Goal: Task Accomplishment & Management: Use online tool/utility

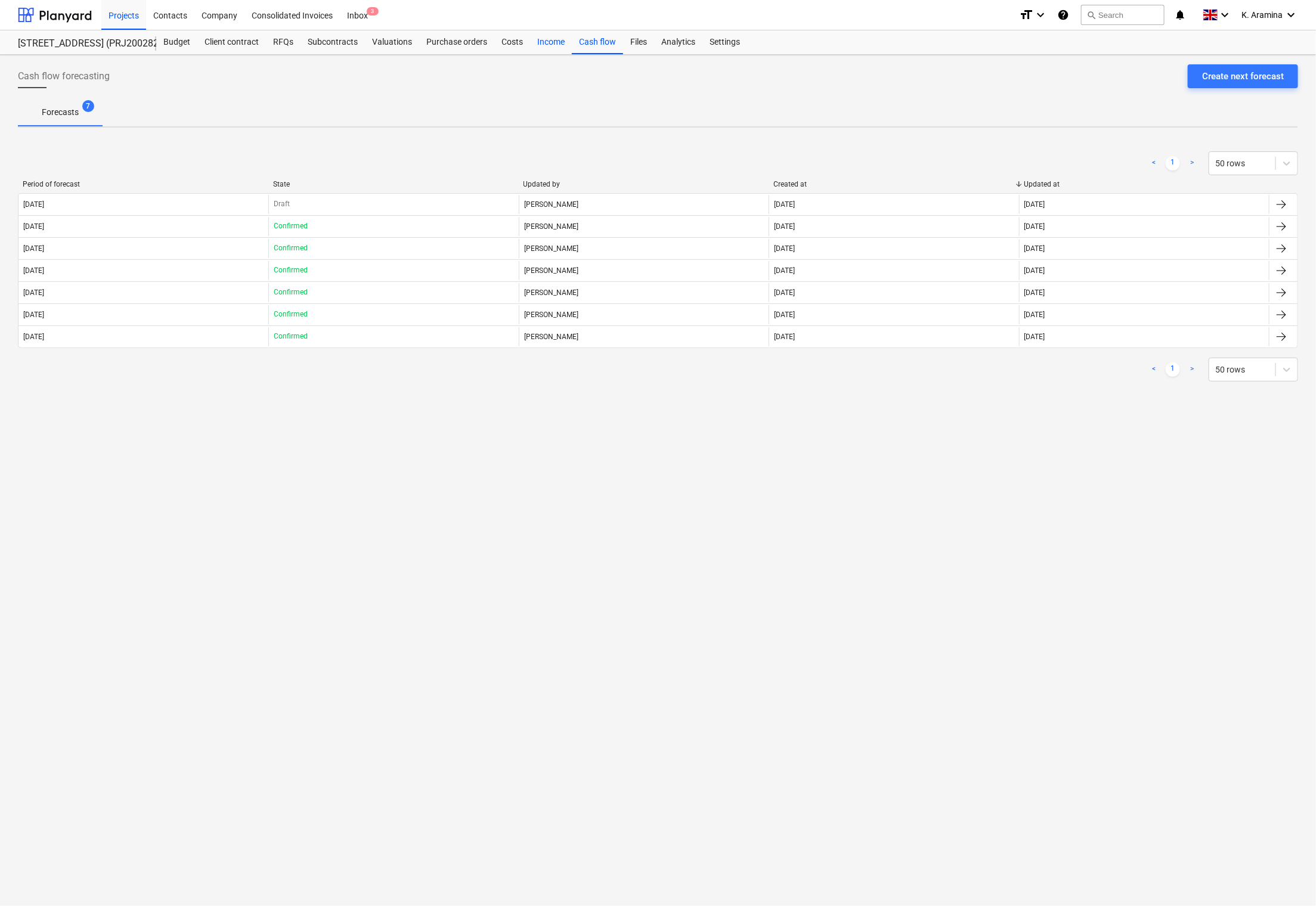
click at [544, 41] on div "Income" at bounding box center [550, 42] width 42 height 24
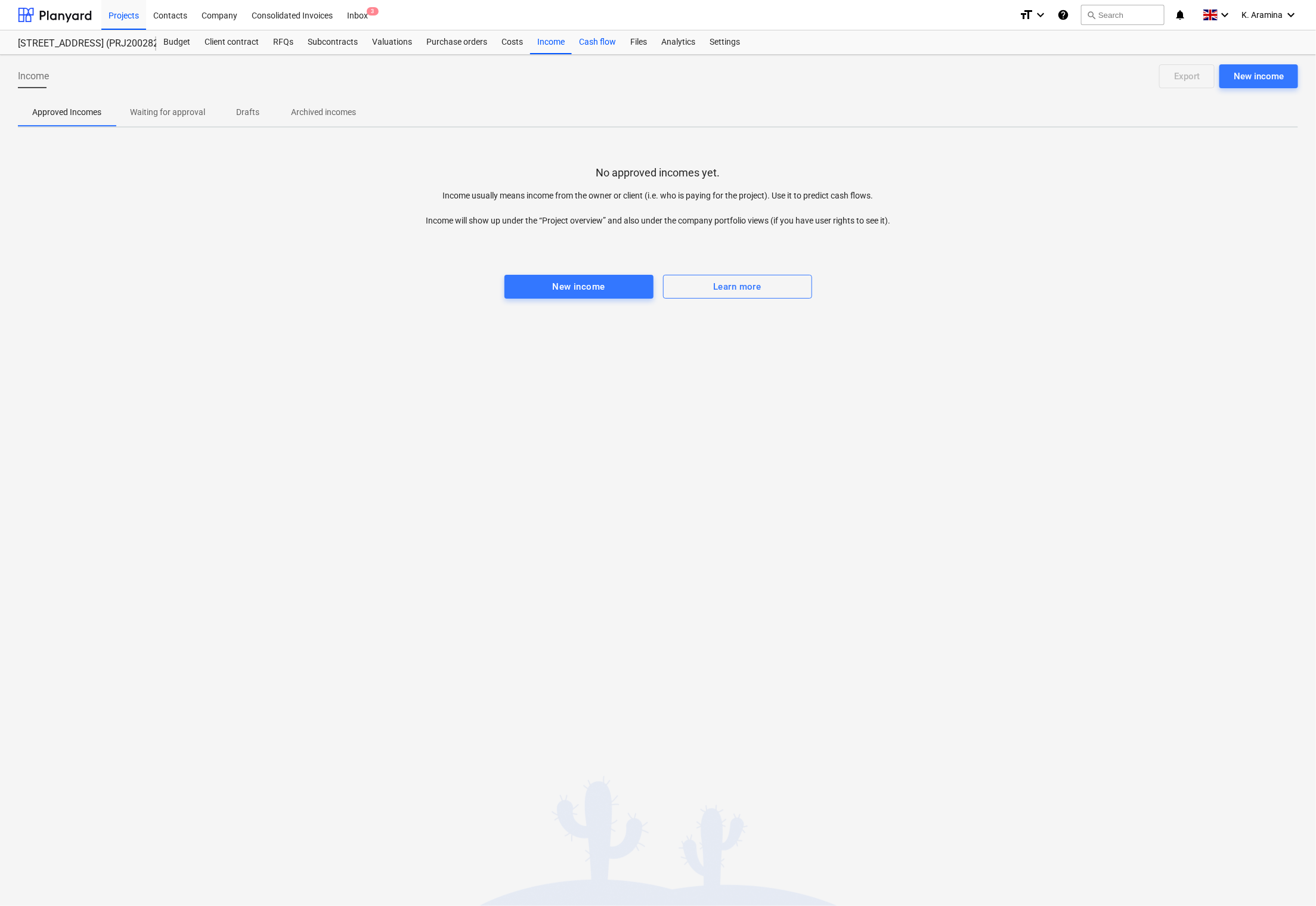
click at [594, 44] on div "Cash flow" at bounding box center [597, 42] width 51 height 24
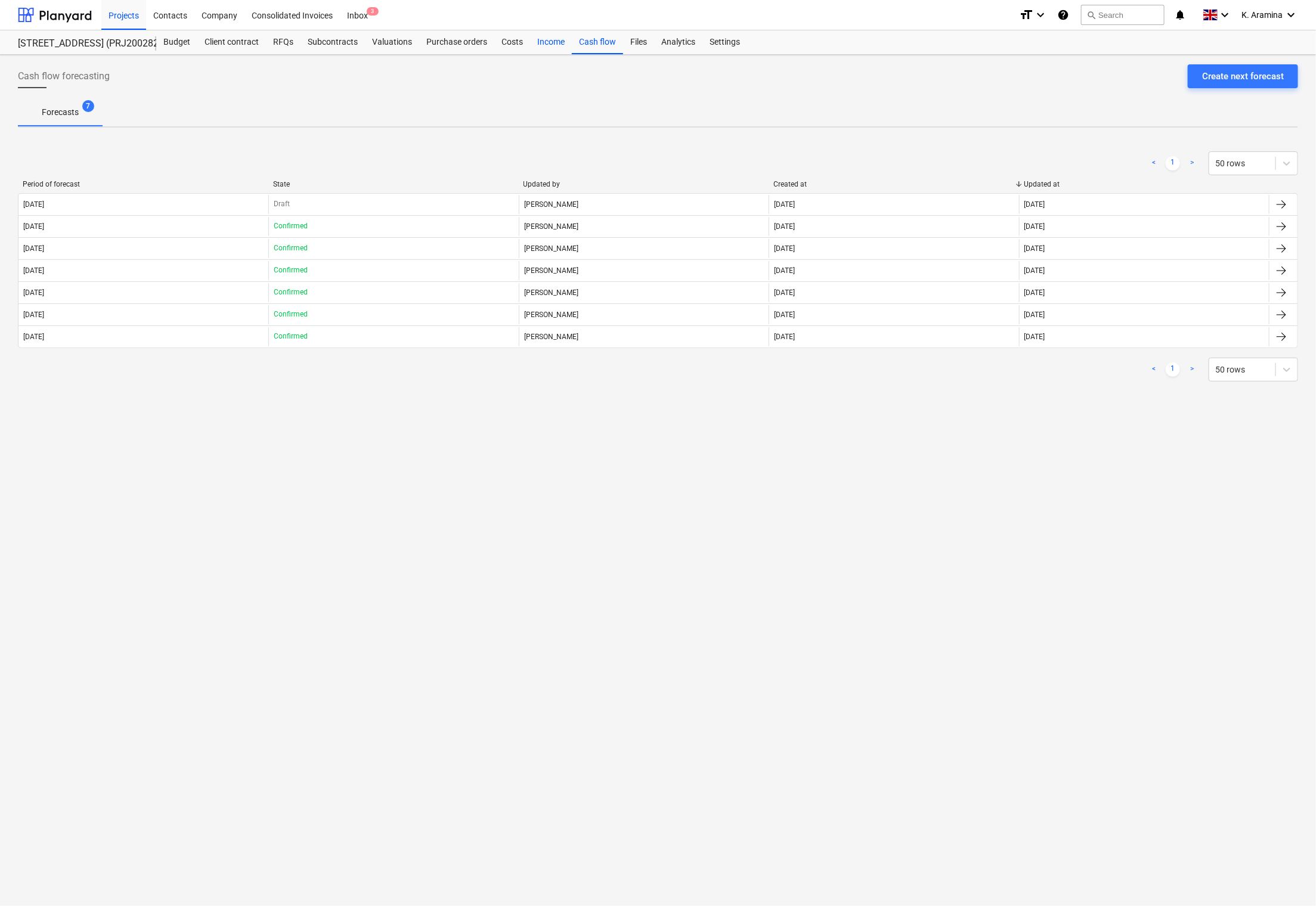
click at [553, 49] on div "Income" at bounding box center [550, 42] width 42 height 24
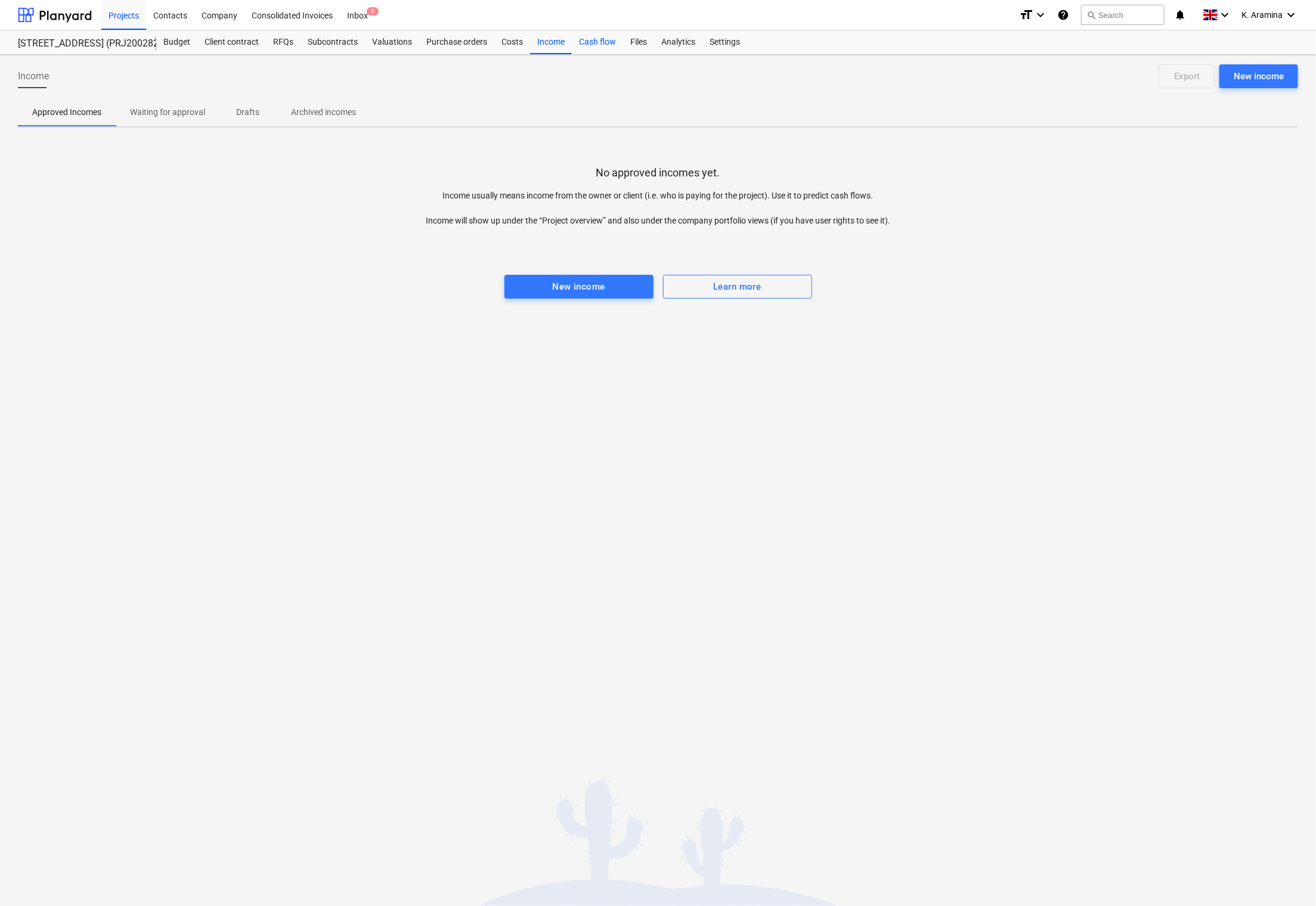
click at [586, 46] on div "Cash flow" at bounding box center [597, 42] width 51 height 24
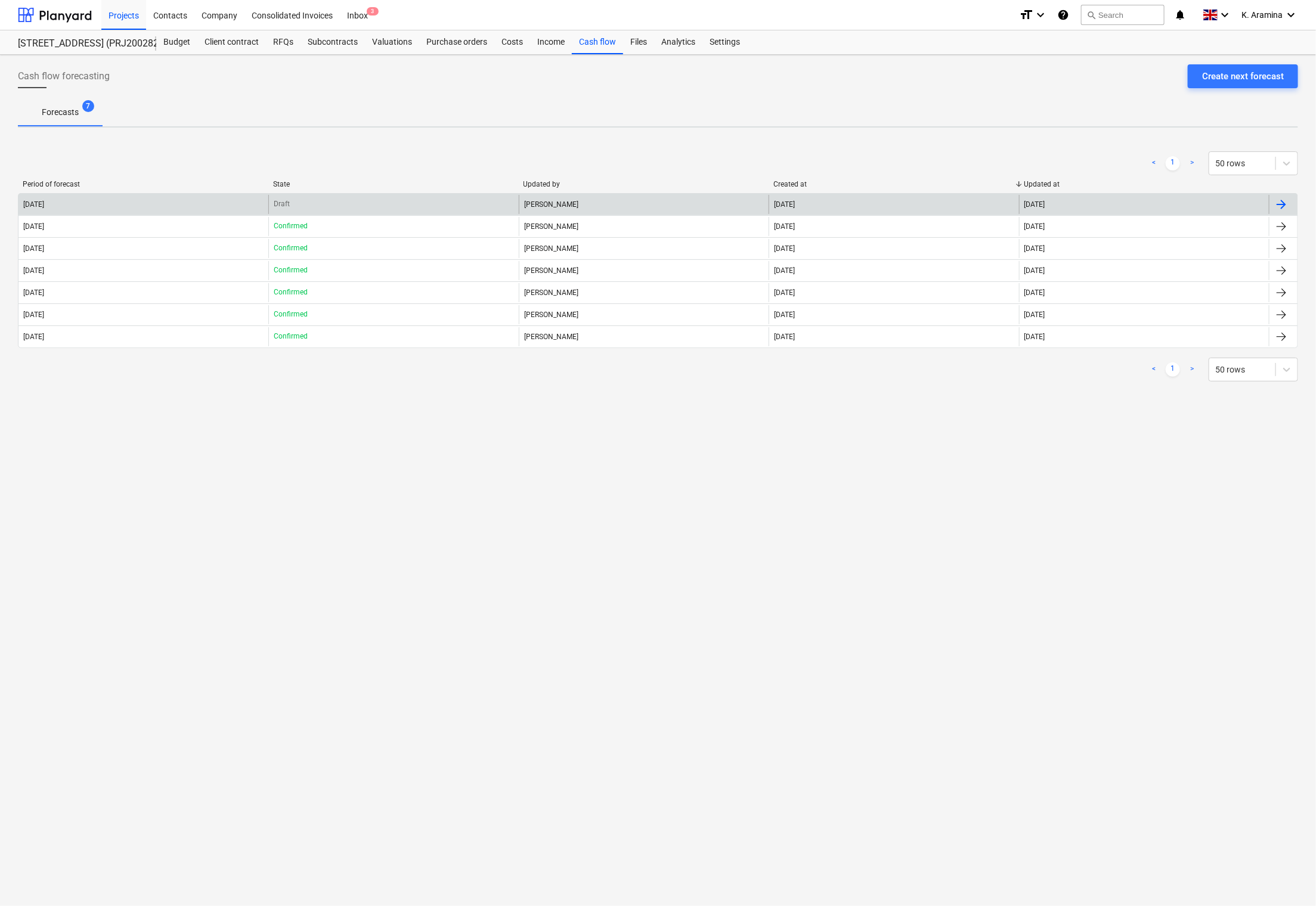
click at [560, 210] on div "Jānis Ruskuls" at bounding box center [644, 204] width 250 height 19
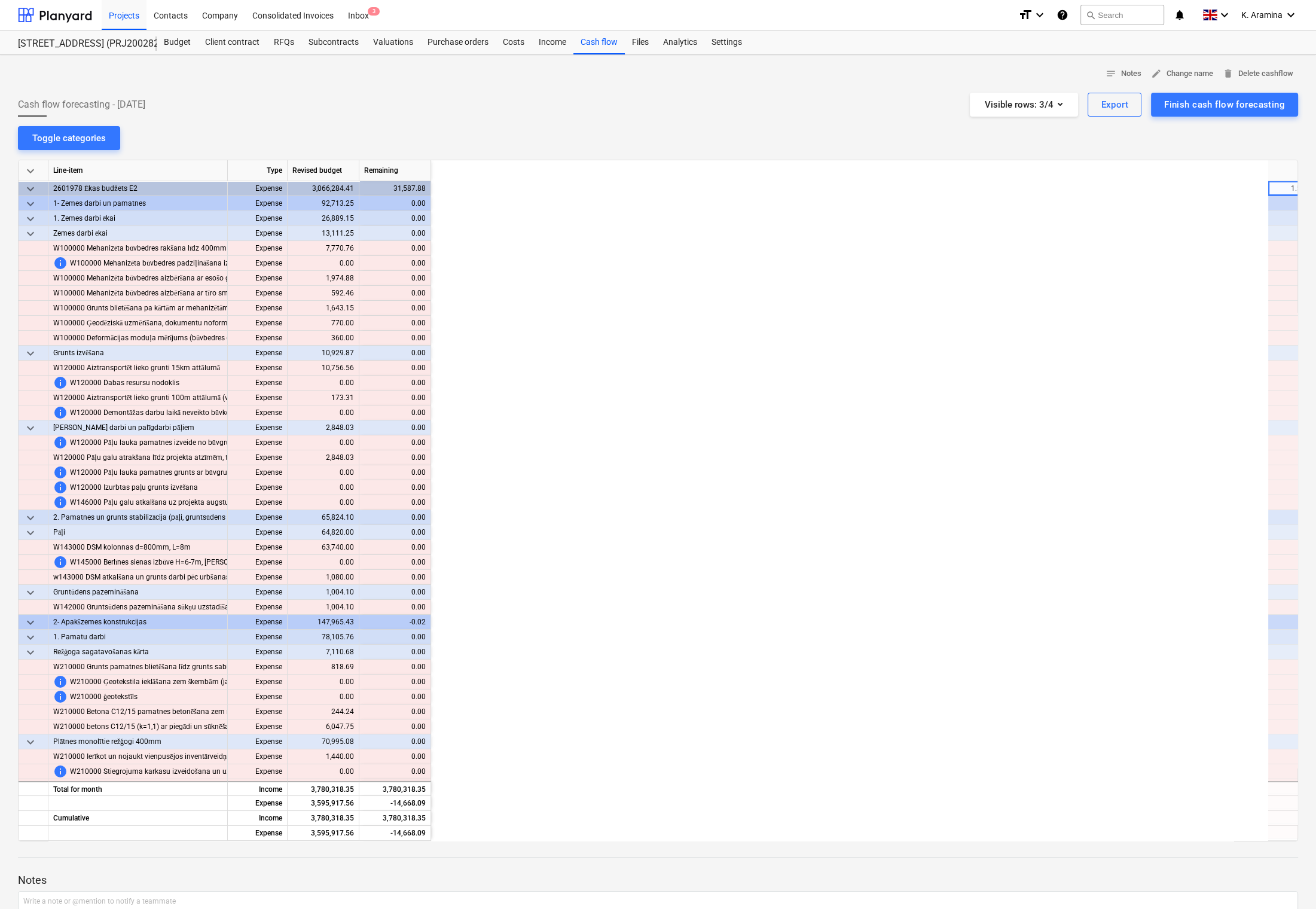
scroll to position [0, 837]
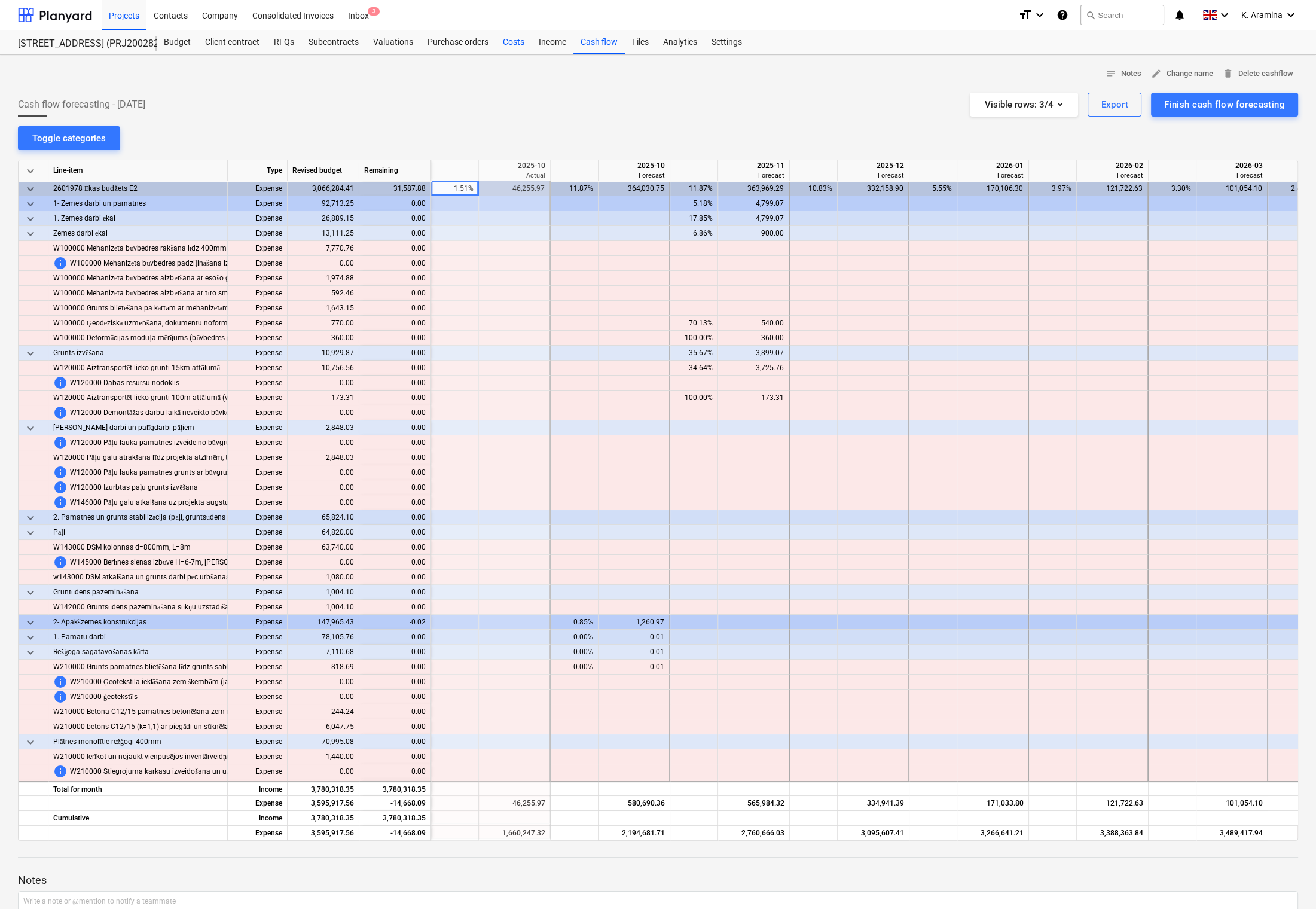
click at [514, 45] on div "Costs" at bounding box center [513, 43] width 36 height 24
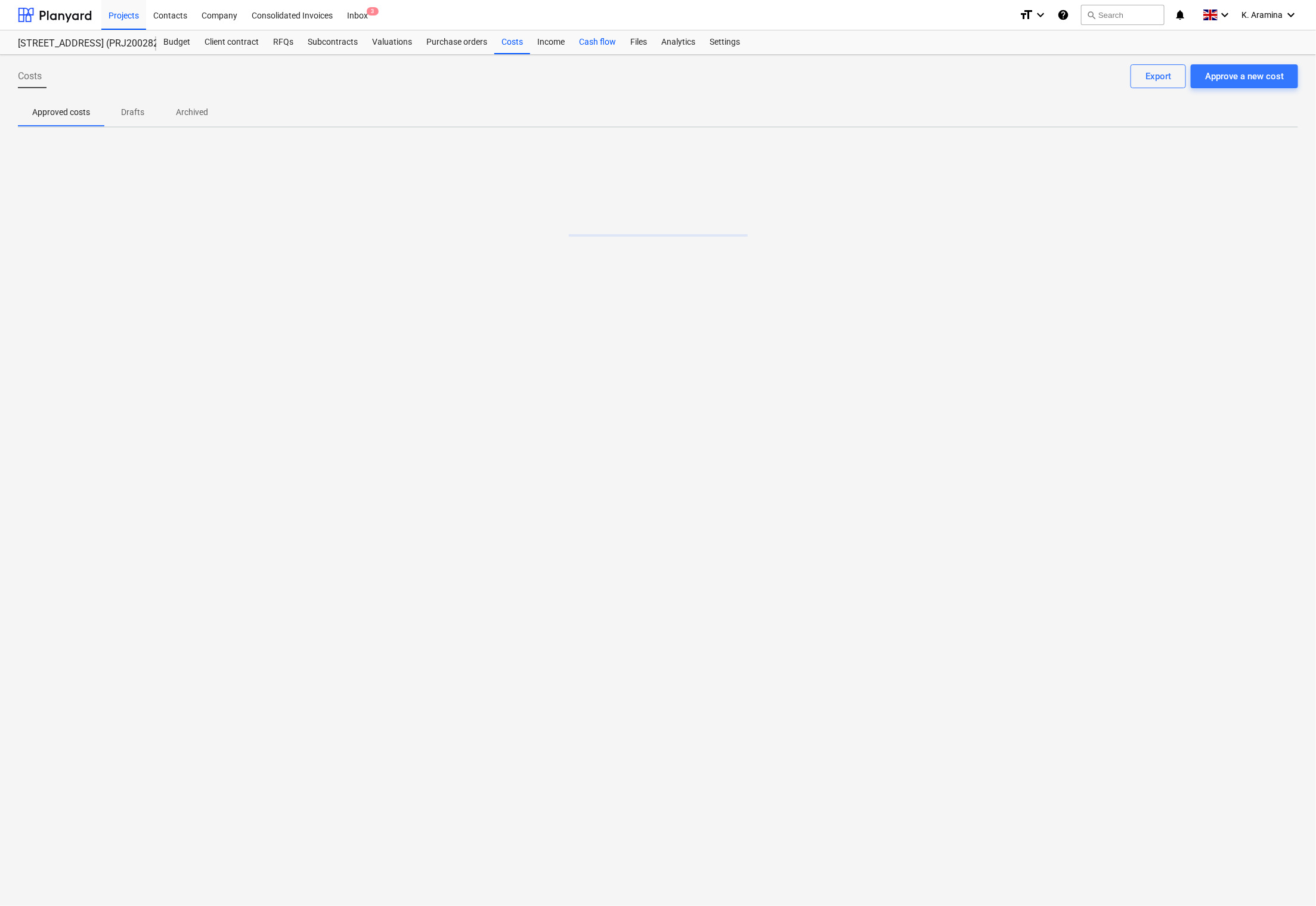
click at [590, 46] on div "Cash flow" at bounding box center [597, 42] width 51 height 24
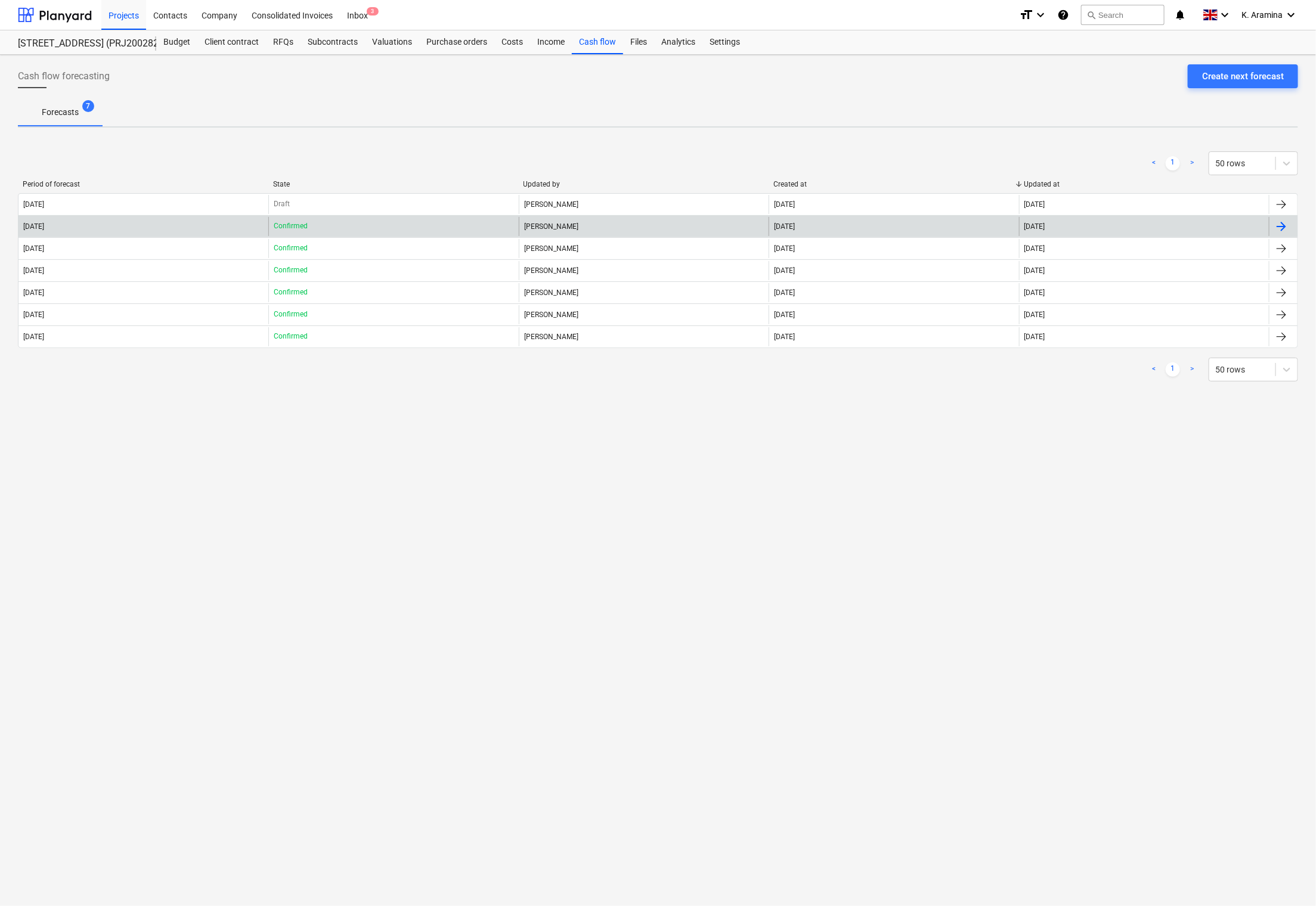
click at [532, 222] on div "Jānis Ruskuls" at bounding box center [644, 226] width 250 height 19
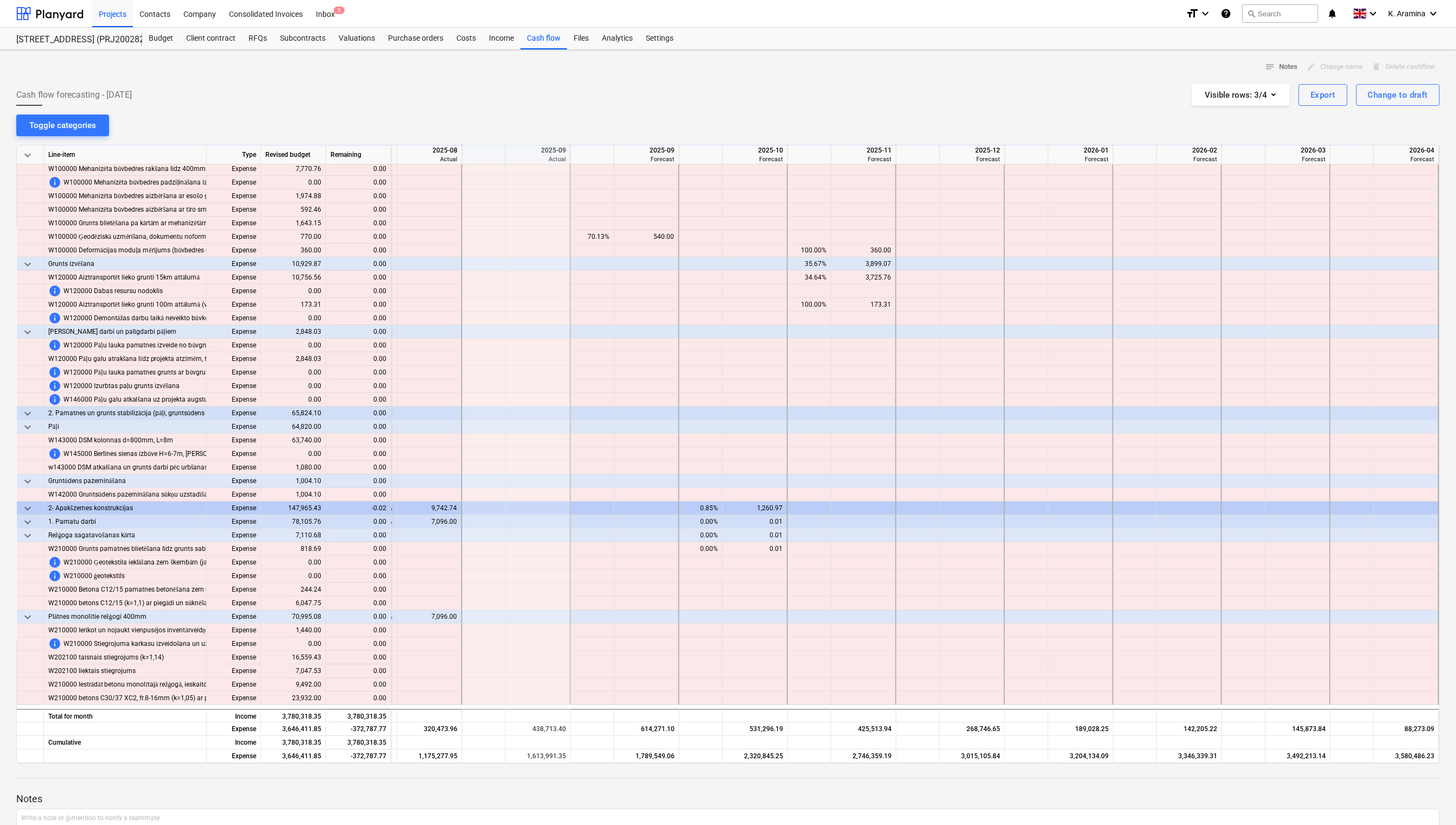
scroll to position [0, 583]
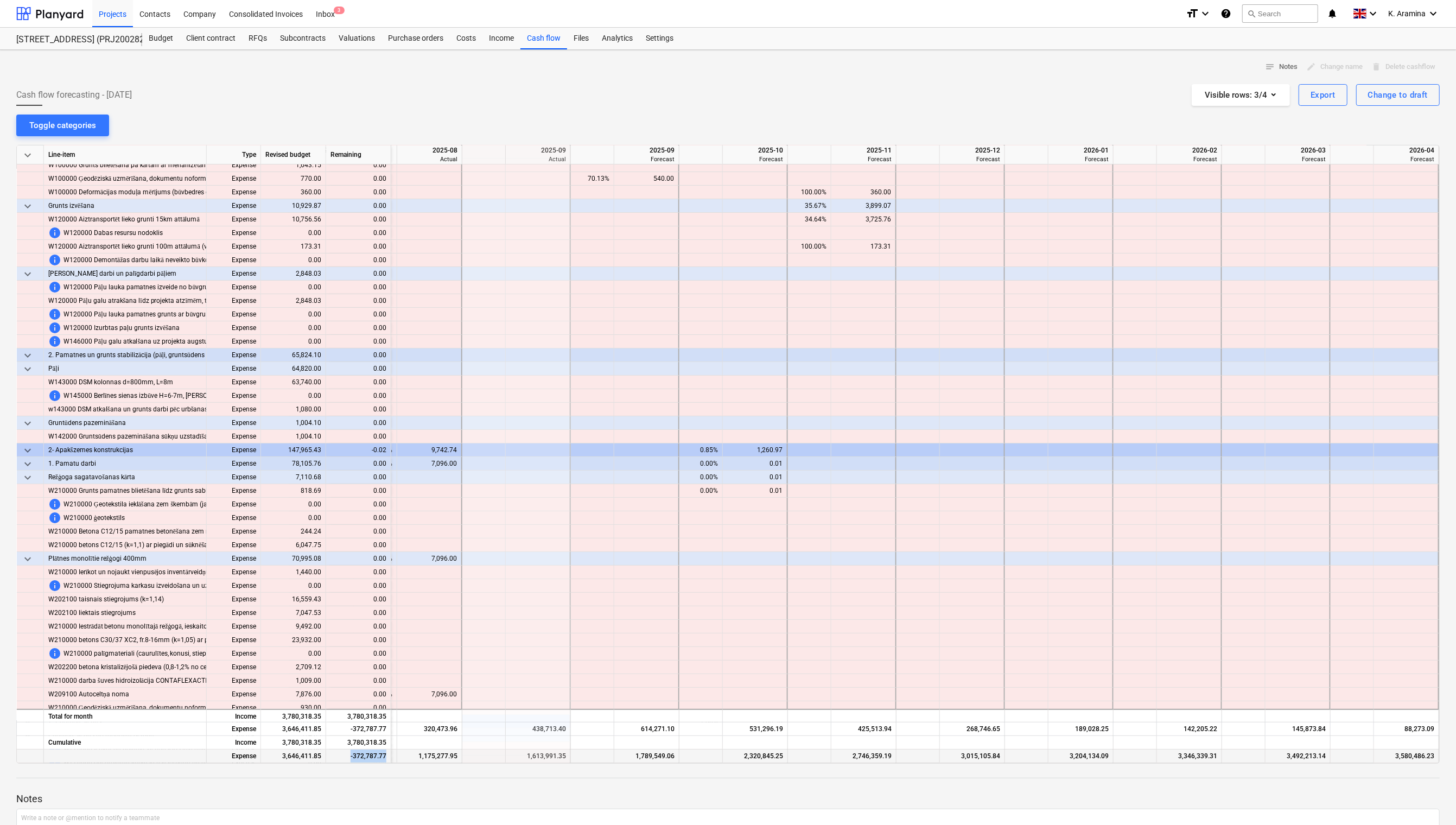
drag, startPoint x: 339, startPoint y: 752, endPoint x: 388, endPoint y: 758, distance: 49.4
click at [388, 758] on div "-372,787.77" at bounding box center [359, 756] width 65 height 14
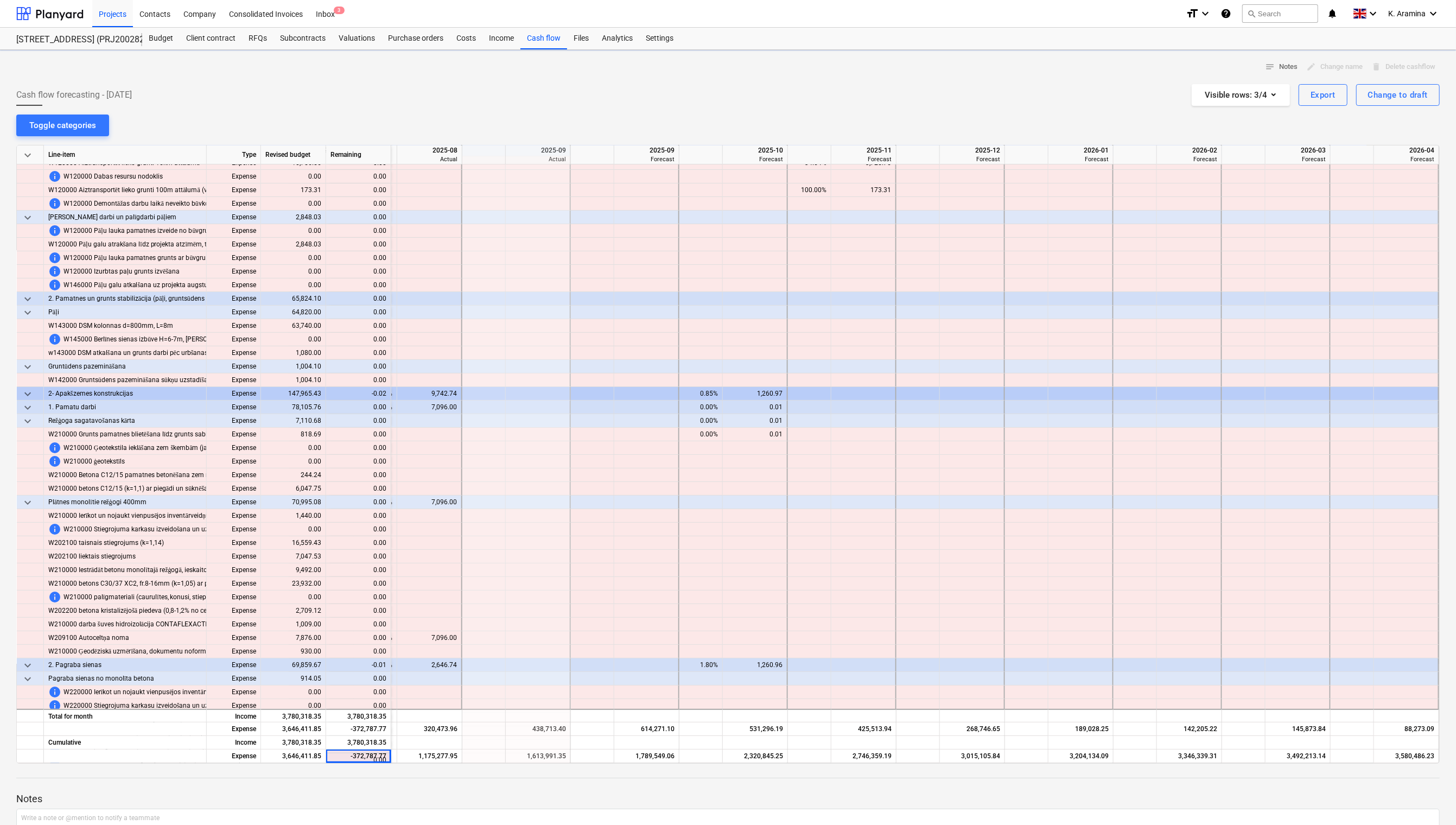
scroll to position [171, 579]
click at [1197, 708] on div at bounding box center [1190, 715] width 65 height 14
click at [156, 42] on div "Budget" at bounding box center [160, 39] width 38 height 22
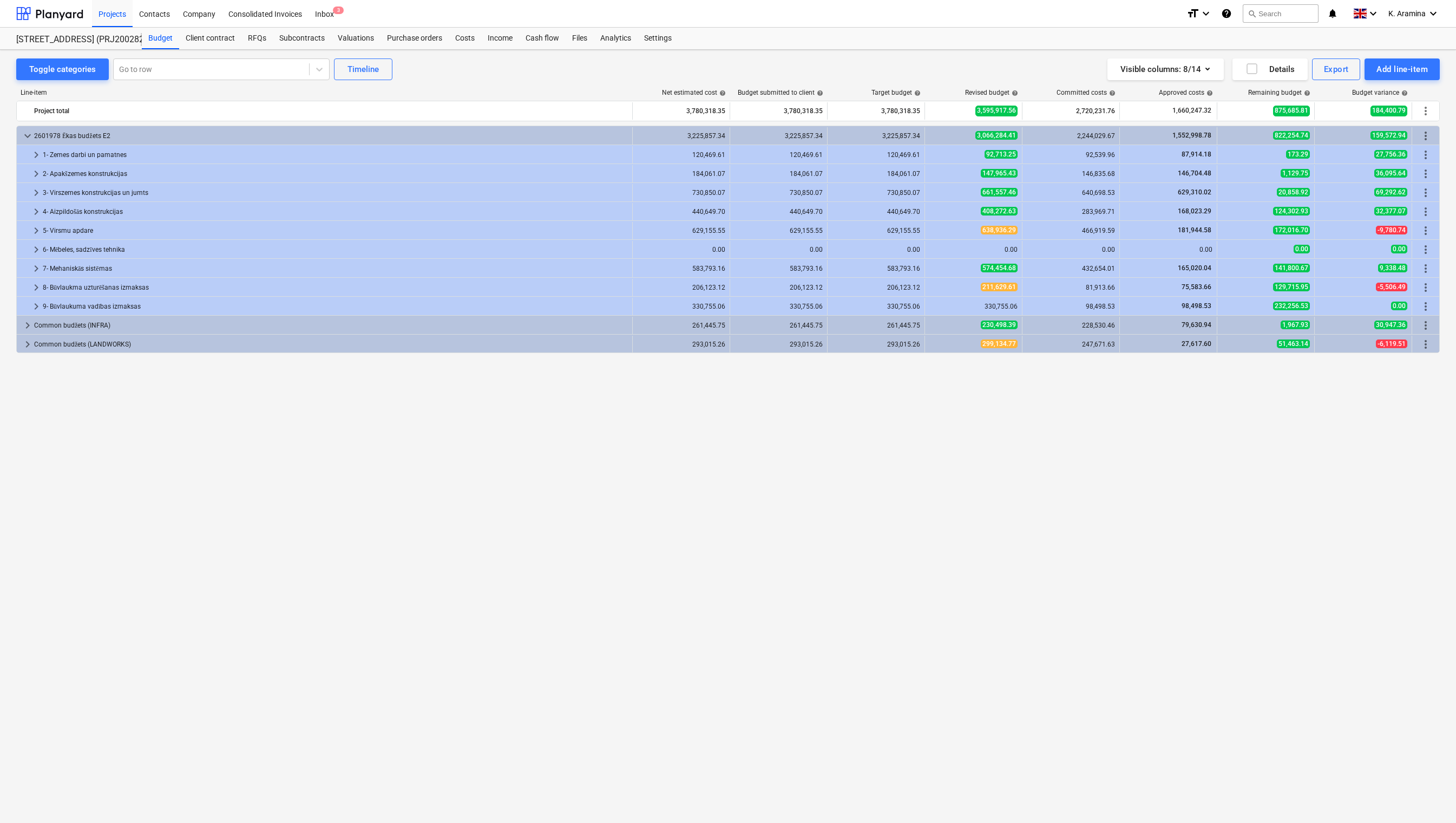
click at [617, 608] on div "keyboard_arrow_down 2601978 Ēkas budžets E2 3,225,857.34 3,225,857.34 3,225,857…" at bounding box center [728, 451] width 1424 height 652
click at [536, 29] on div "Cash flow" at bounding box center [542, 38] width 46 height 22
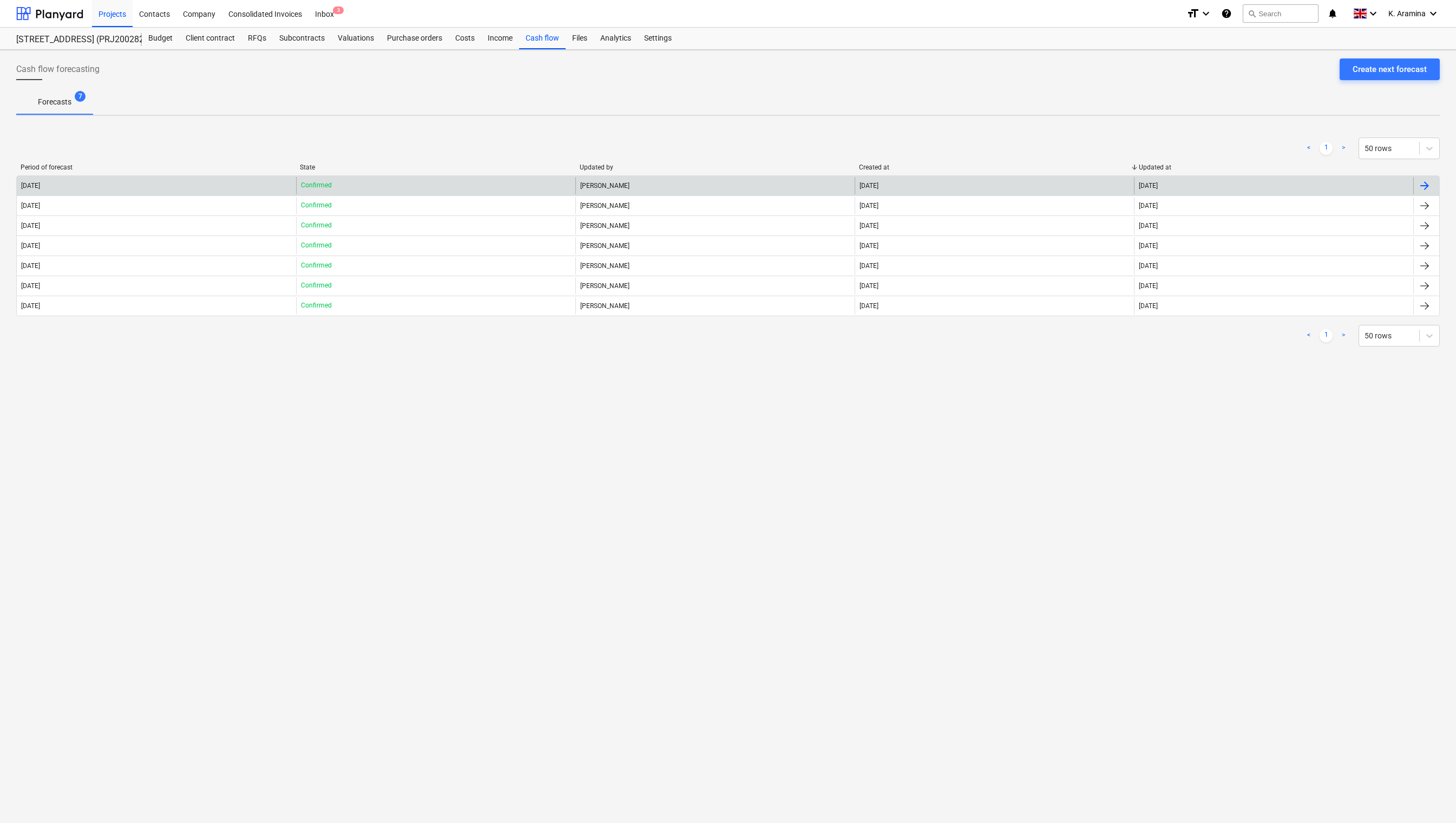
click at [202, 177] on div "2025 October" at bounding box center [156, 186] width 279 height 18
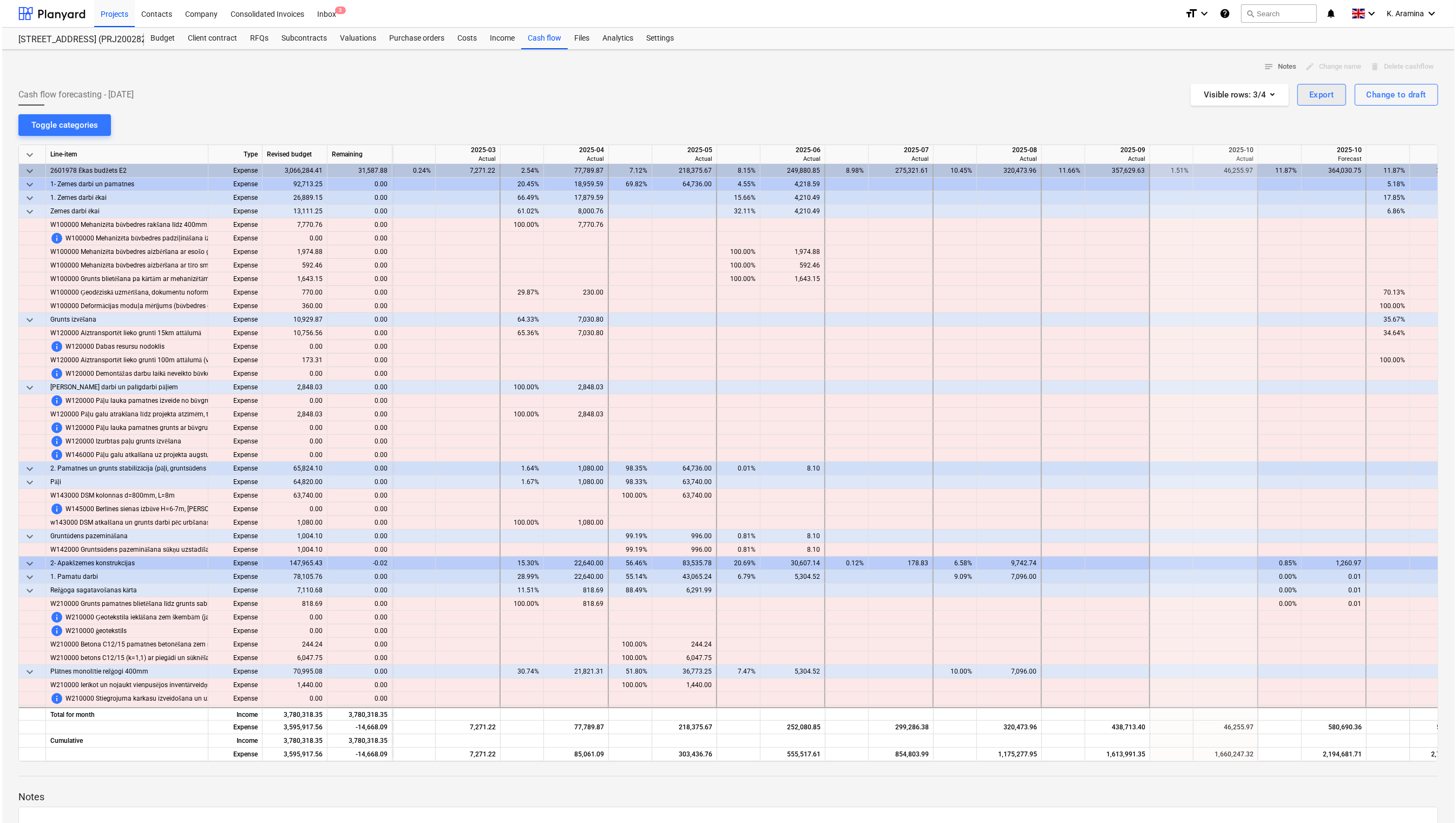
scroll to position [0, 582]
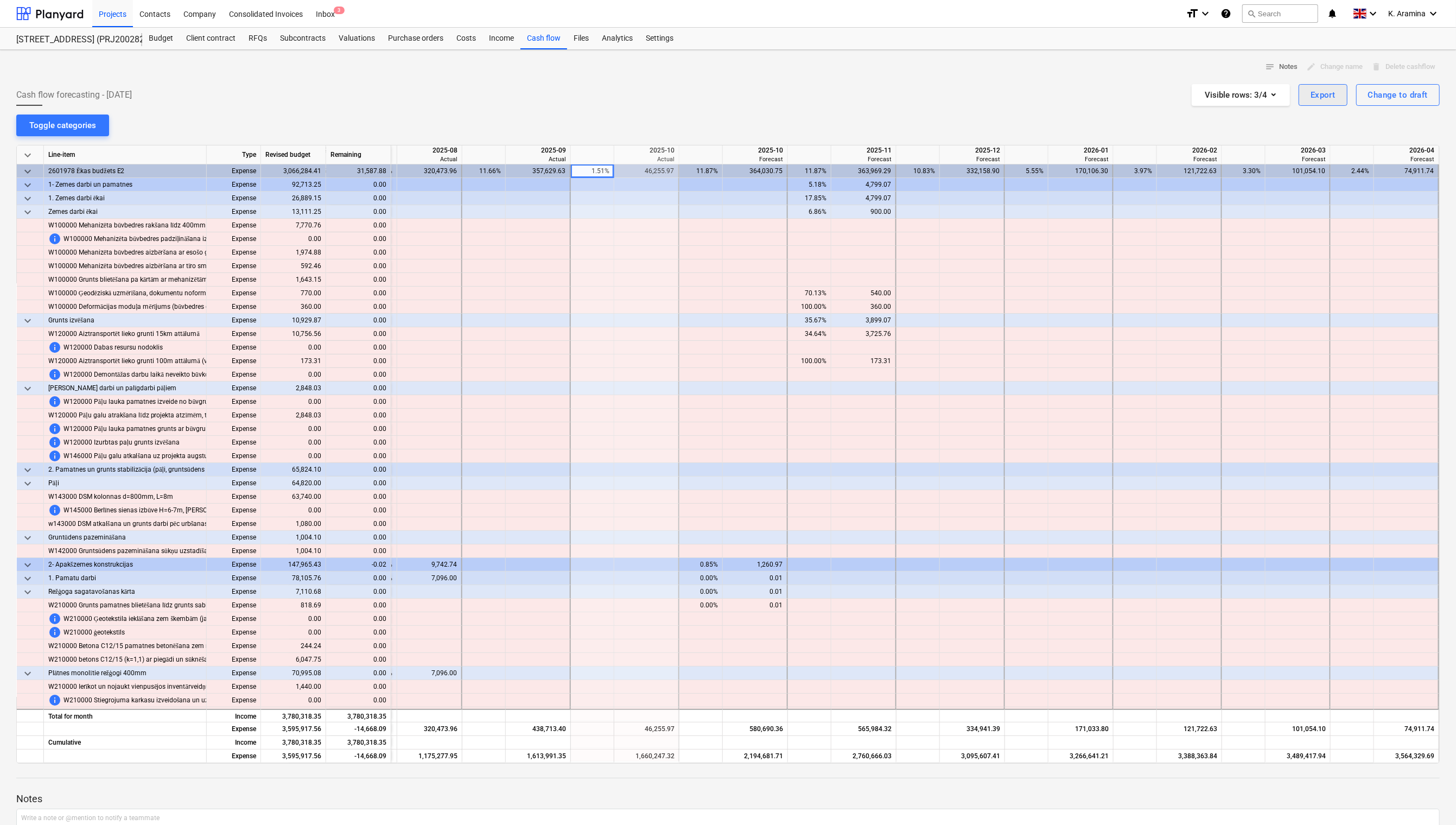
click at [1197, 72] on div "edit Change name" at bounding box center [1334, 67] width 65 height 17
click at [1197, 95] on div "Export" at bounding box center [1323, 95] width 25 height 14
click at [1197, 116] on div "Download XLSX" at bounding box center [1260, 122] width 174 height 19
drag, startPoint x: 164, startPoint y: 36, endPoint x: 184, endPoint y: 48, distance: 23.3
click at [164, 36] on div "Budget" at bounding box center [160, 39] width 38 height 22
